Goal: Task Accomplishment & Management: Manage account settings

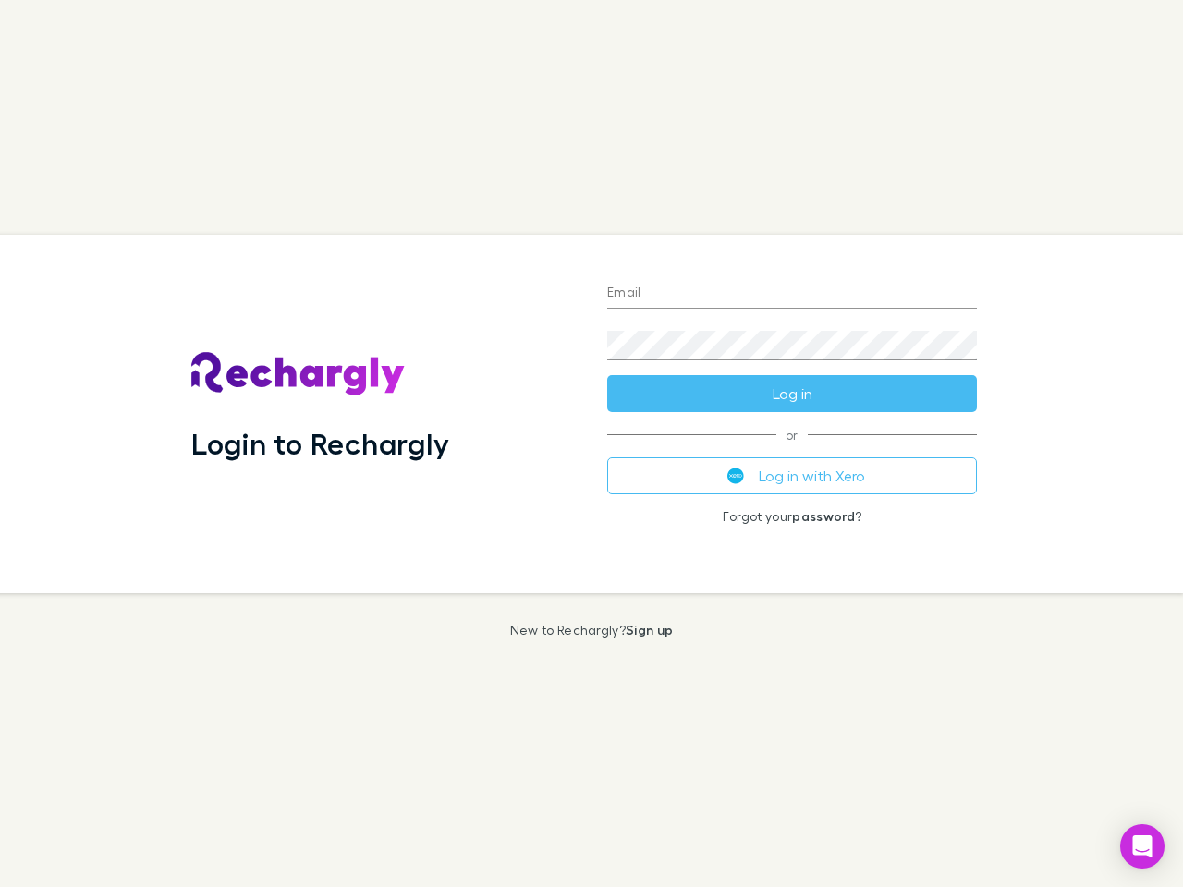
click at [591, 444] on div "Login to Rechargly" at bounding box center [385, 414] width 416 height 359
click at [792, 294] on input "Email" at bounding box center [792, 294] width 370 height 30
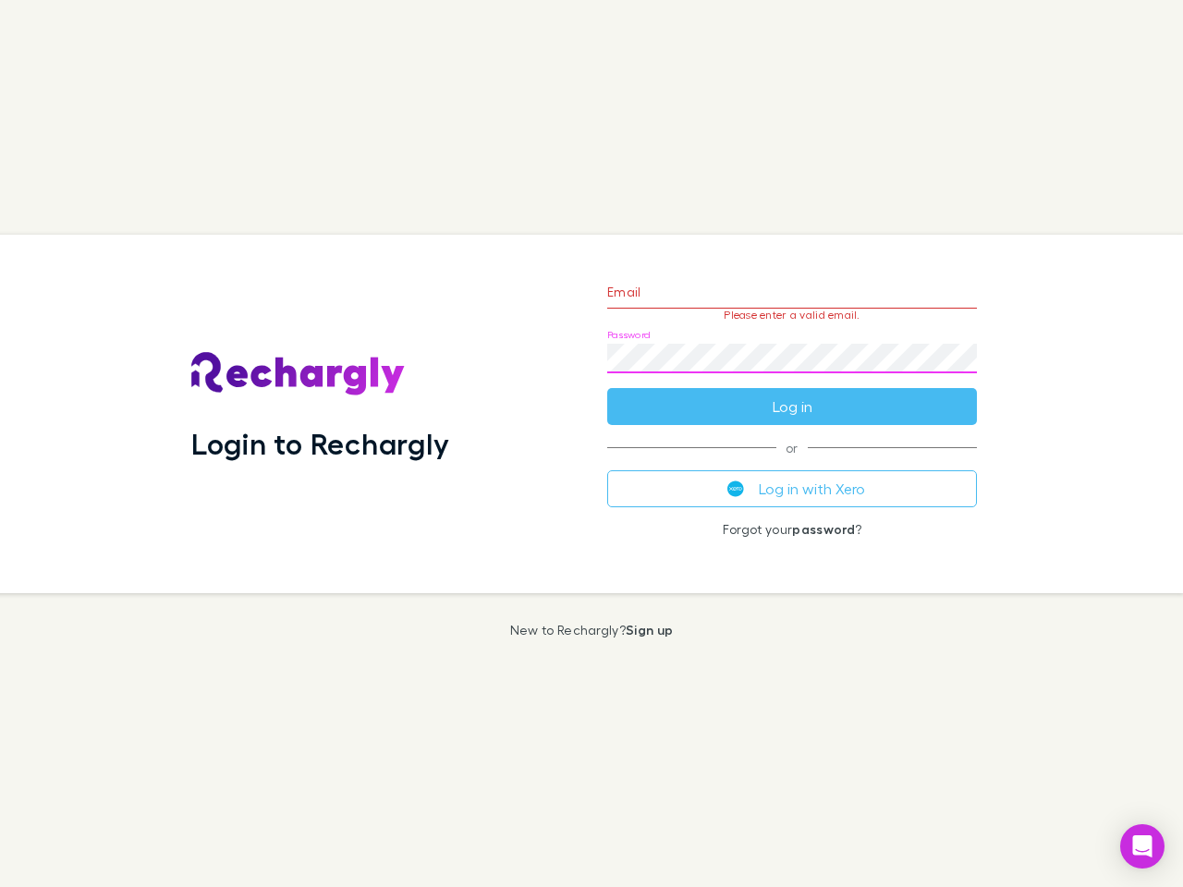
click at [792, 394] on form "Email Please enter a valid email. Password Log in" at bounding box center [792, 344] width 370 height 161
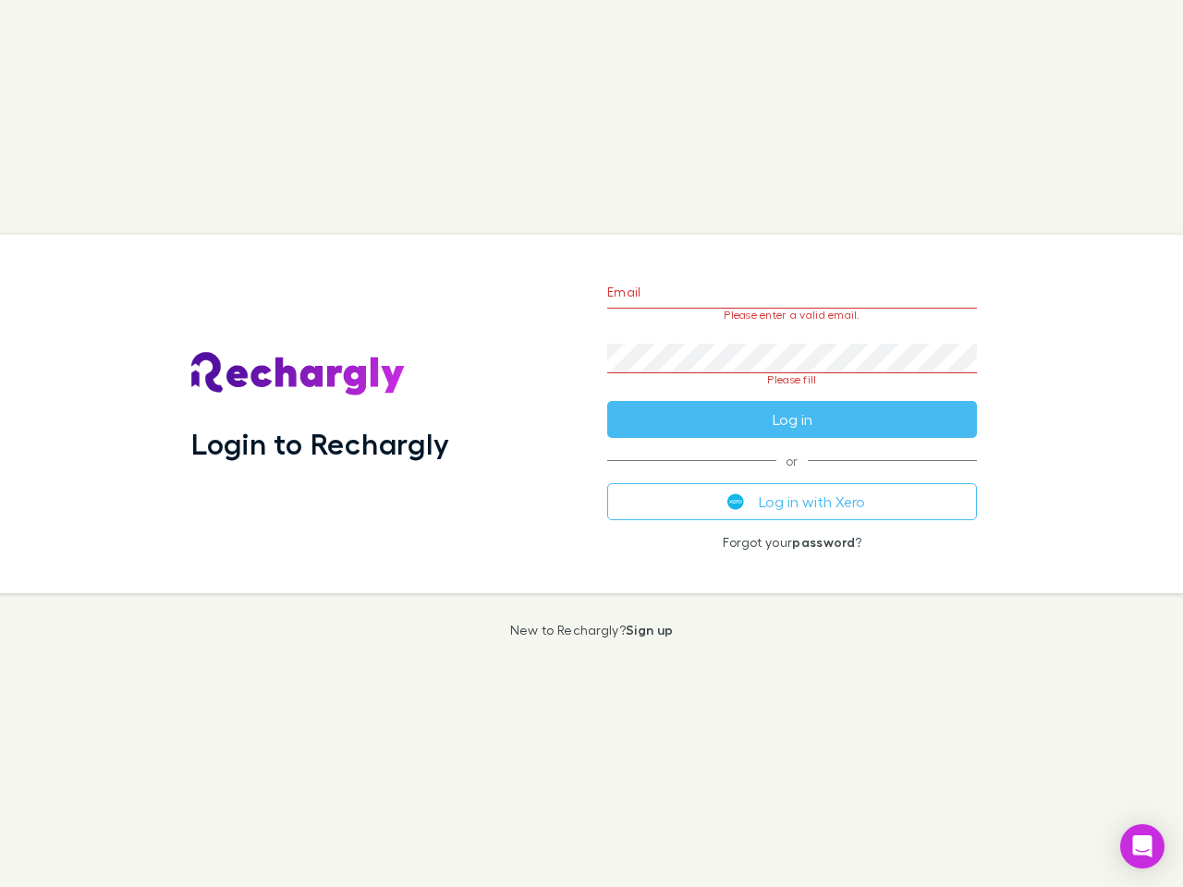
click at [792, 476] on div "Email Please enter a valid email. Password Please fill Log in or Log in with Xe…" at bounding box center [791, 414] width 399 height 359
click at [1142, 847] on icon "Open Intercom Messenger" at bounding box center [1142, 846] width 19 height 22
